Goal: Find specific page/section: Find specific page/section

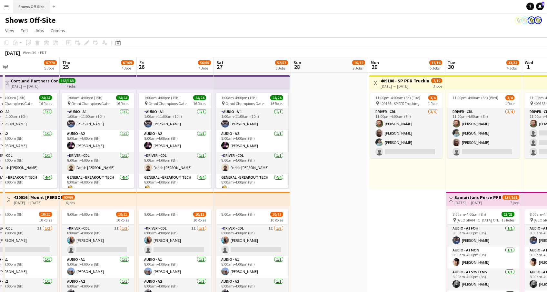
scroll to position [8, 0]
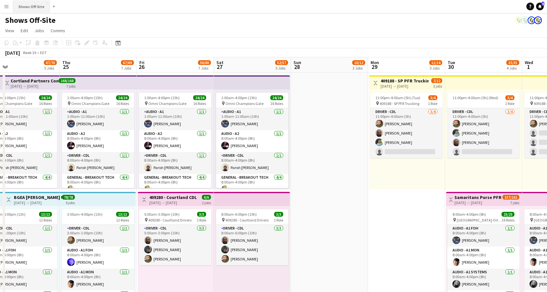
click at [24, 6] on button "Shows Off-Site Close" at bounding box center [31, 6] width 37 height 13
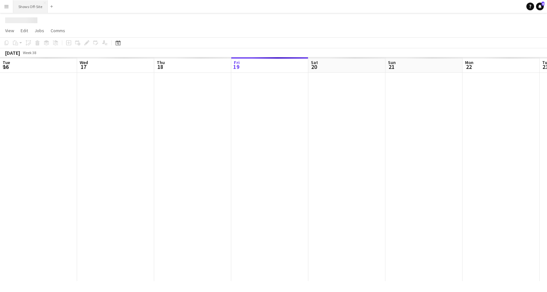
scroll to position [0, 154]
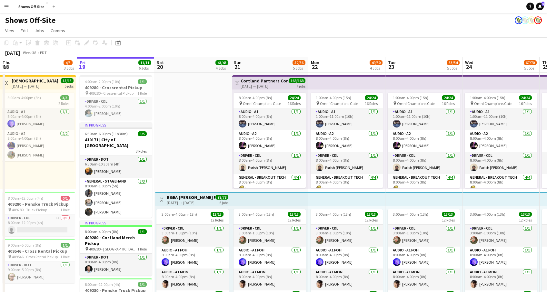
click at [4, 5] on app-icon "Menu" at bounding box center [6, 6] width 5 height 5
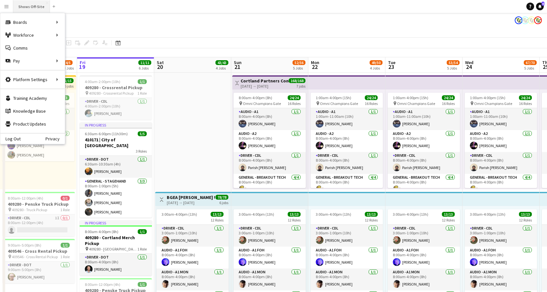
click at [33, 10] on button "Shows Off-Site Close" at bounding box center [31, 6] width 37 height 13
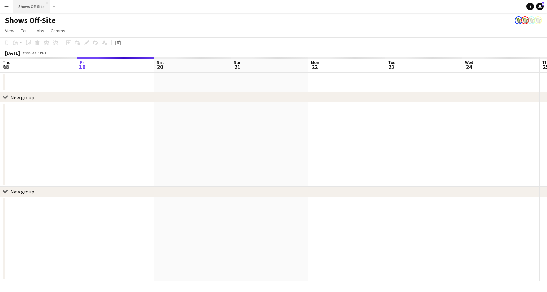
click at [33, 7] on button "Shows Off-Site Close" at bounding box center [31, 6] width 37 height 13
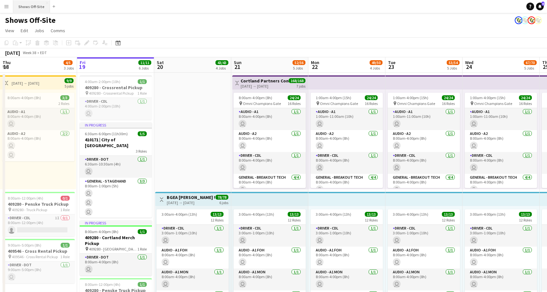
click at [33, 7] on button "Shows Off-Site Close" at bounding box center [31, 6] width 37 height 13
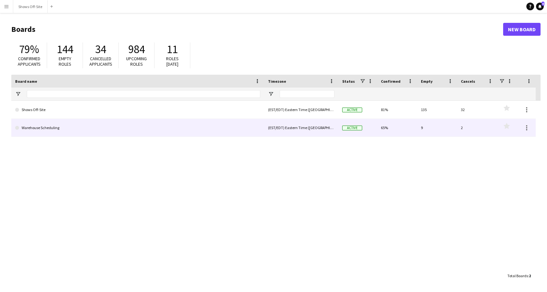
click at [43, 126] on link "Warehouse Scheduling" at bounding box center [137, 128] width 245 height 18
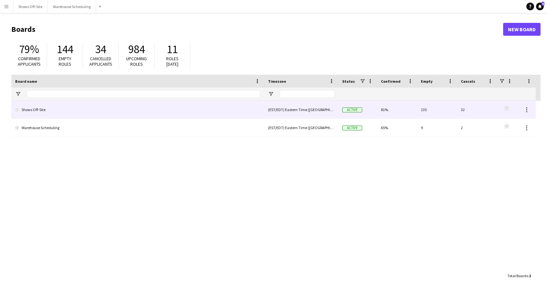
click at [36, 109] on link "Shows Off-Site" at bounding box center [137, 110] width 245 height 18
